Goal: Transaction & Acquisition: Purchase product/service

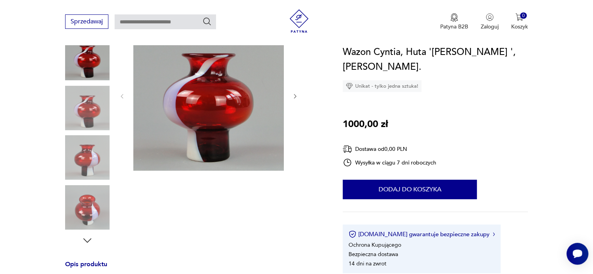
scroll to position [78, 0]
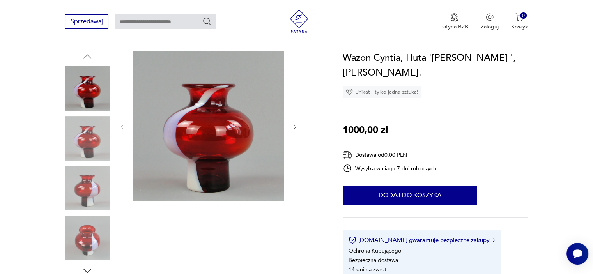
click at [89, 271] on icon "button" at bounding box center [87, 271] width 8 height 4
click at [90, 246] on img at bounding box center [87, 238] width 44 height 44
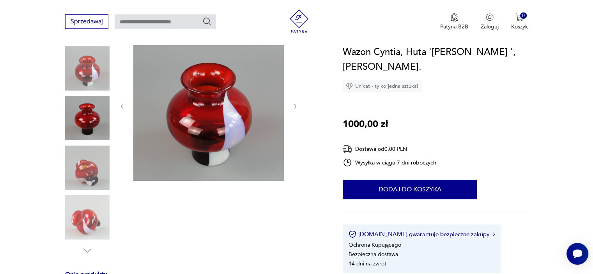
scroll to position [117, 0]
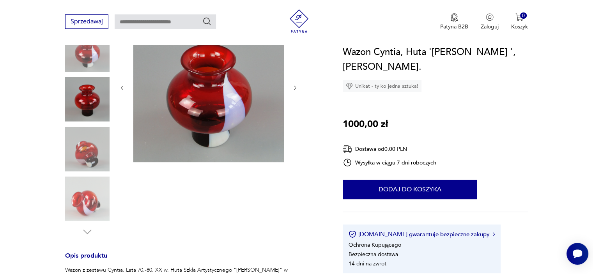
click at [94, 99] on img at bounding box center [87, 99] width 44 height 44
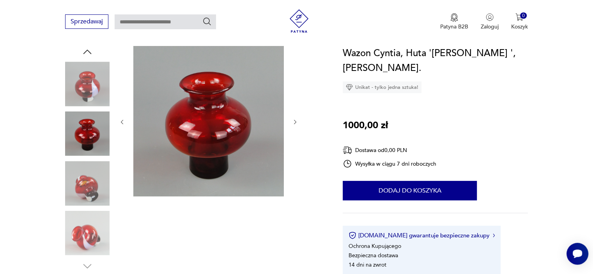
scroll to position [78, 0]
